Goal: Task Accomplishment & Management: Complete application form

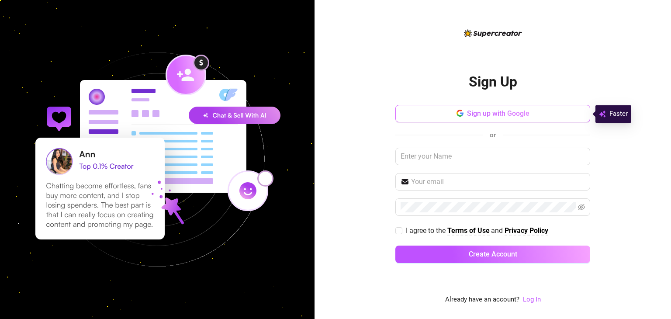
click at [498, 110] on span "Sign up with Google" at bounding box center [498, 113] width 62 height 8
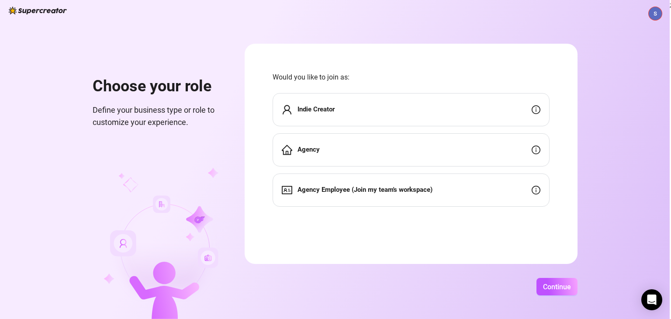
click at [382, 114] on div "Indie Creator" at bounding box center [410, 109] width 277 height 33
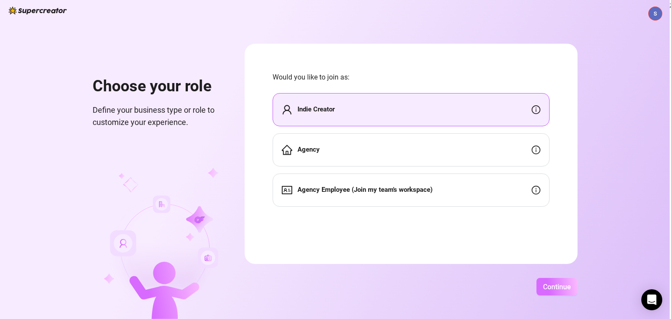
click at [541, 279] on button "Continue" at bounding box center [556, 286] width 41 height 17
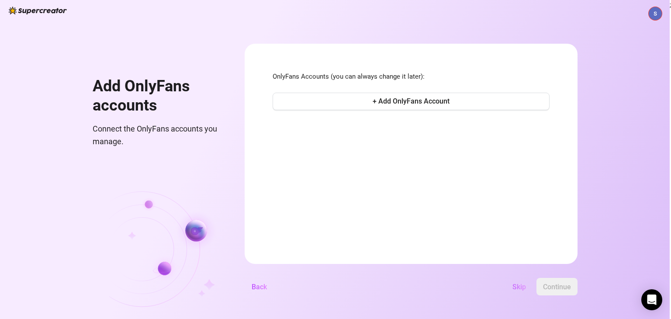
click at [519, 287] on span "Skip" at bounding box center [519, 286] width 14 height 8
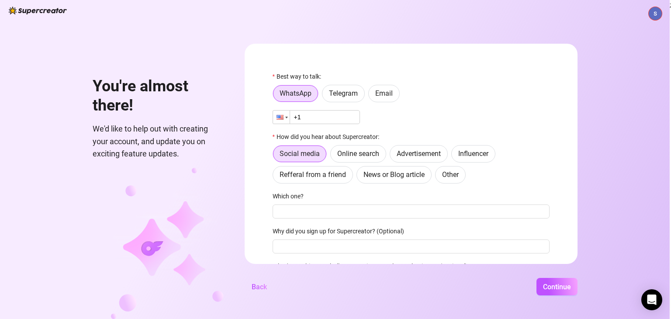
drag, startPoint x: 314, startPoint y: 117, endPoint x: 278, endPoint y: 117, distance: 36.7
click at [278, 117] on div "Phone +1" at bounding box center [410, 117] width 277 height 14
click at [286, 117] on div at bounding box center [286, 118] width 3 height 2
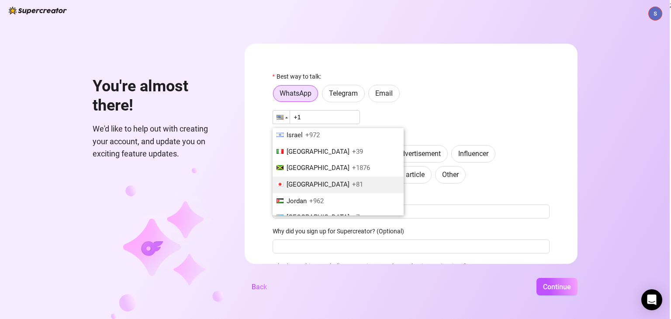
scroll to position [1528, 0]
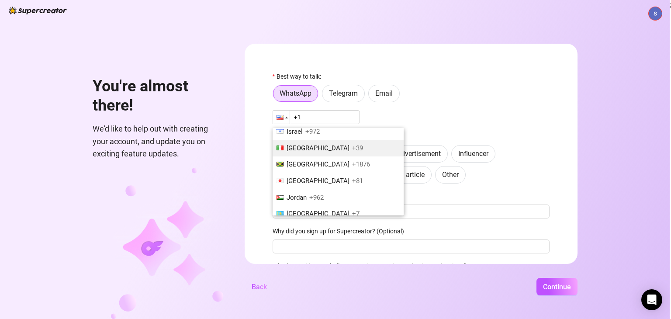
click at [352, 144] on span "+39" at bounding box center [357, 148] width 11 height 8
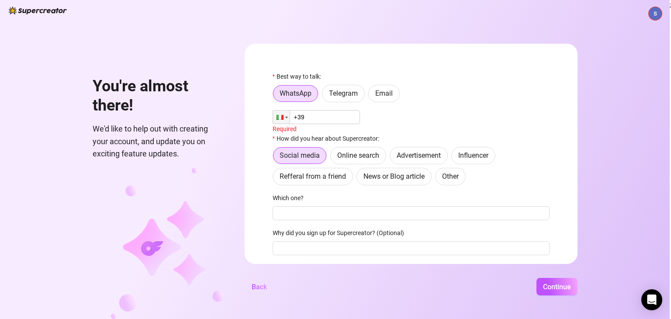
drag, startPoint x: 315, startPoint y: 115, endPoint x: 314, endPoint y: 121, distance: 6.1
click at [315, 117] on input "+39" at bounding box center [315, 117] width 87 height 14
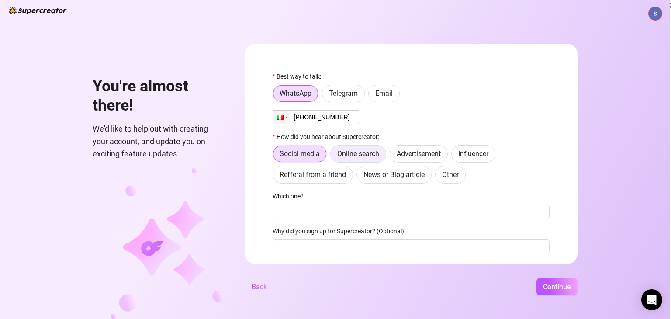
type input "[PHONE_NUMBER]"
click at [363, 154] on span "Online search" at bounding box center [358, 153] width 42 height 8
click at [333, 156] on input "Online search" at bounding box center [333, 156] width 0 height 0
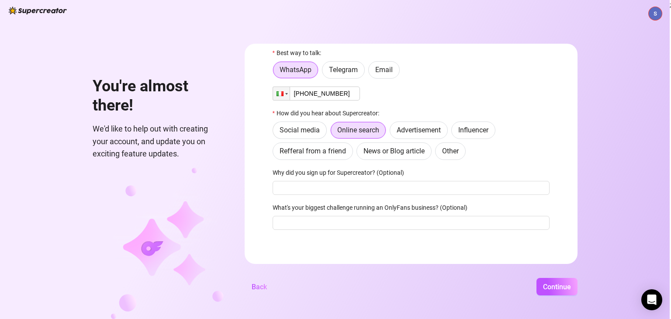
scroll to position [25, 0]
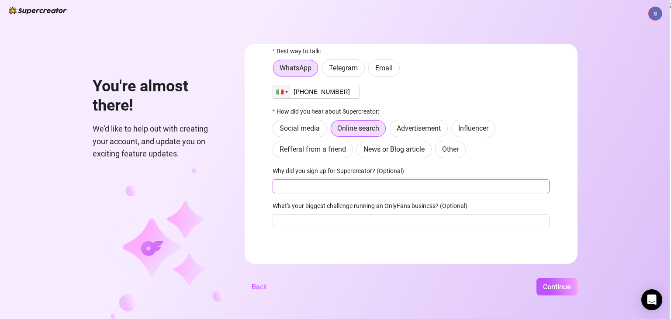
click at [341, 184] on input "Why did you sign up for Supercreator? (Optional)" at bounding box center [410, 186] width 277 height 14
click at [421, 220] on input "What's your biggest challenge running an OnlyFans business? (Optional)" at bounding box center [410, 221] width 277 height 14
click at [556, 287] on span "Continue" at bounding box center [557, 286] width 28 height 8
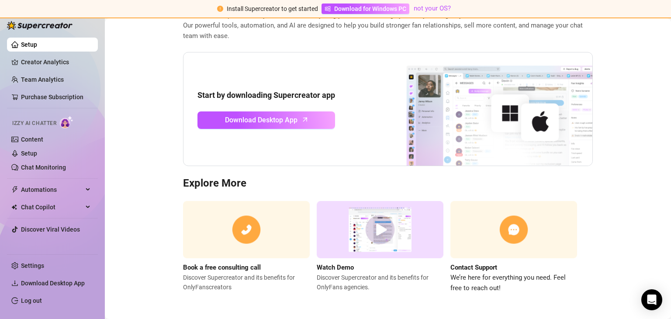
scroll to position [59, 0]
click at [386, 218] on img at bounding box center [380, 228] width 127 height 57
